Goal: Information Seeking & Learning: Check status

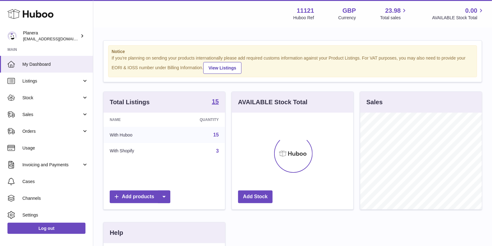
scroll to position [97, 121]
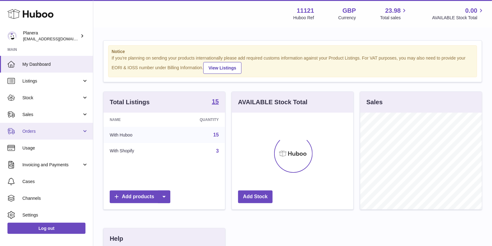
click at [45, 132] on span "Orders" at bounding box center [51, 132] width 59 height 6
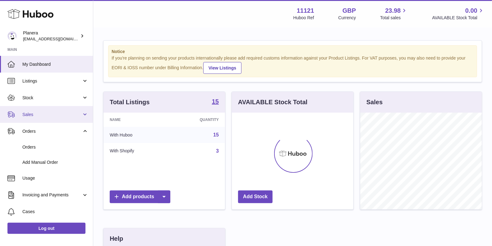
click at [40, 107] on link "Sales" at bounding box center [46, 114] width 93 height 17
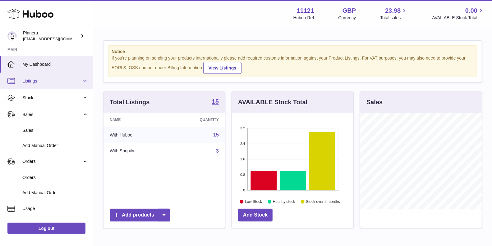
click at [39, 87] on link "Listings" at bounding box center [46, 81] width 93 height 17
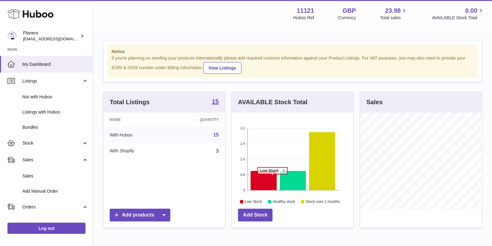
click at [272, 176] on icon at bounding box center [264, 181] width 26 height 20
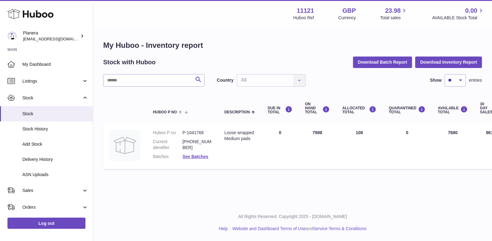
drag, startPoint x: 313, startPoint y: 133, endPoint x: 325, endPoint y: 133, distance: 12.4
click at [325, 133] on td "ON HAND Total 7988" at bounding box center [317, 146] width 37 height 45
copy td "7988"
